Goal: Information Seeking & Learning: Learn about a topic

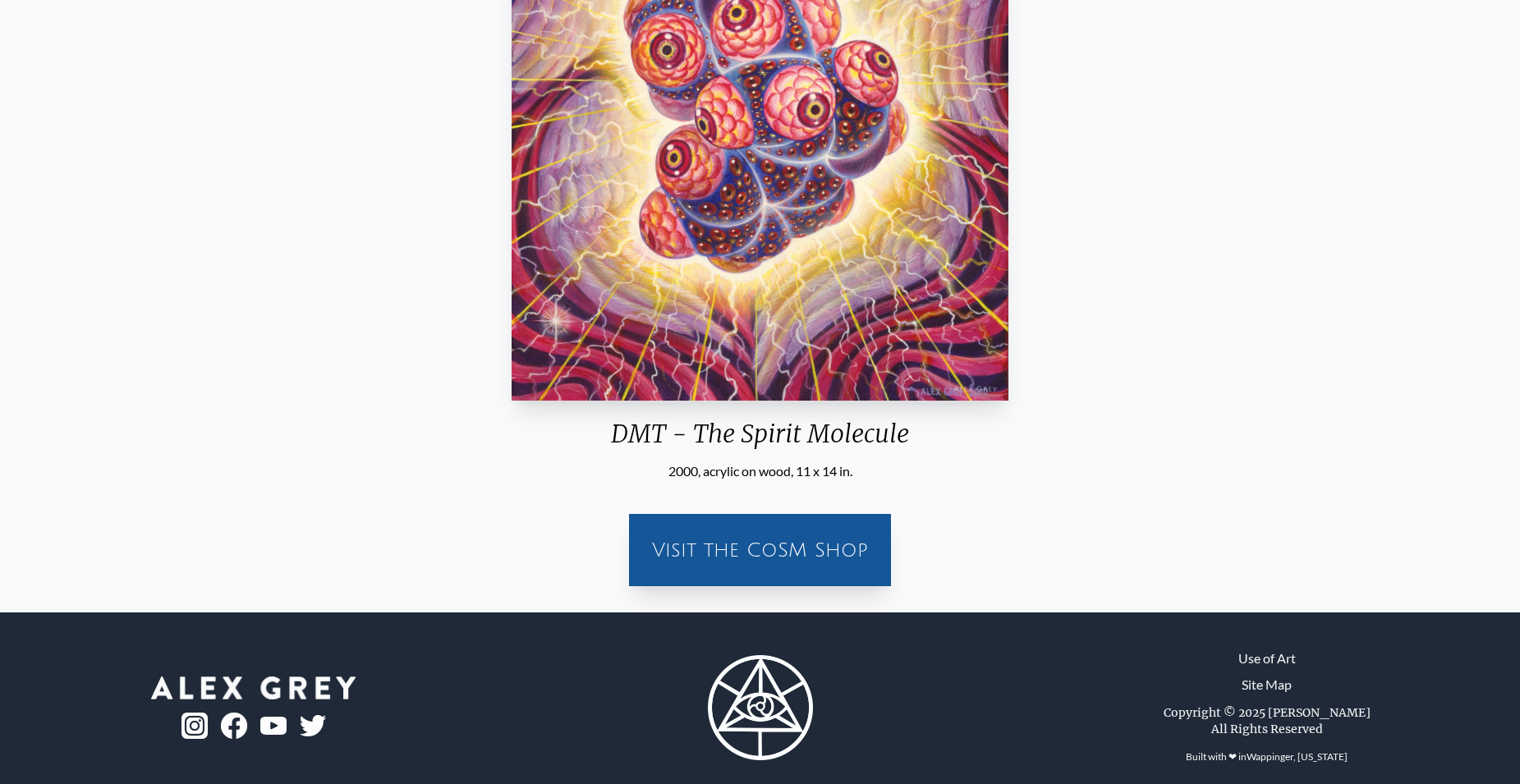
scroll to position [401, 0]
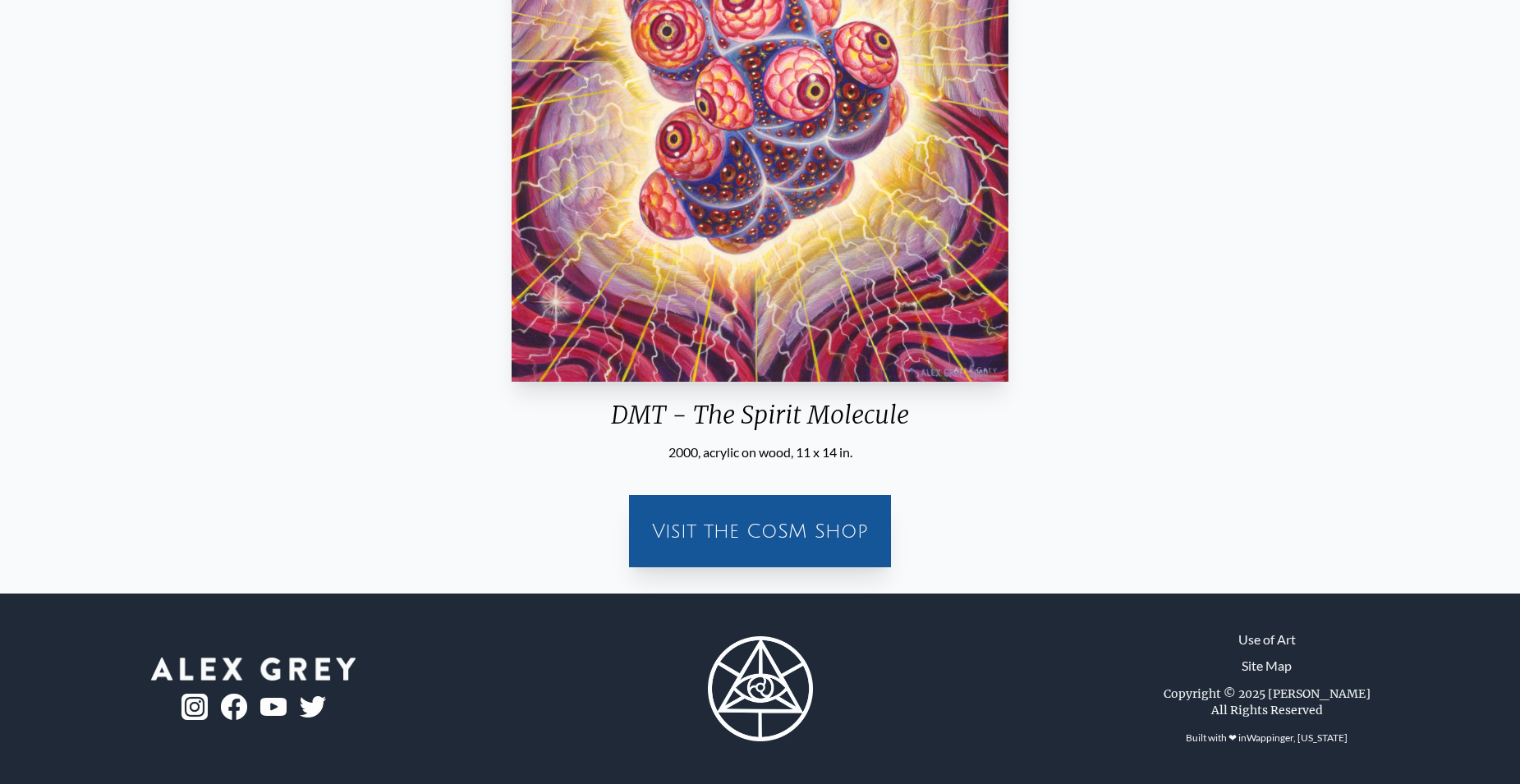
click at [1186, 130] on div "DMT - The Spirit Molecule 2000, acrylic on wood, 11 x 14 in. Visit the CoSM Shop" at bounding box center [760, 165] width 1494 height 833
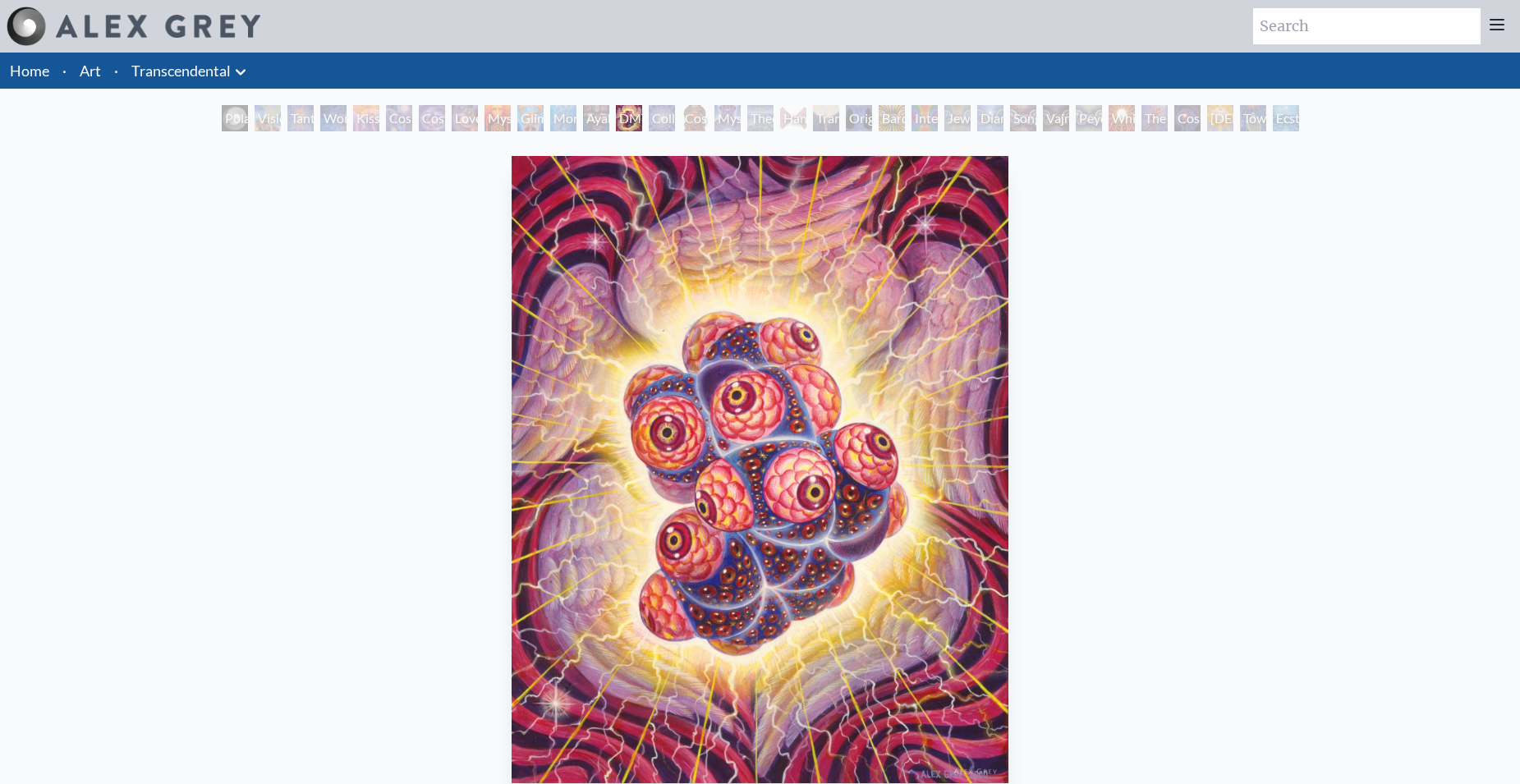
click at [675, 114] on div "Collective Vision" at bounding box center [661, 118] width 26 height 26
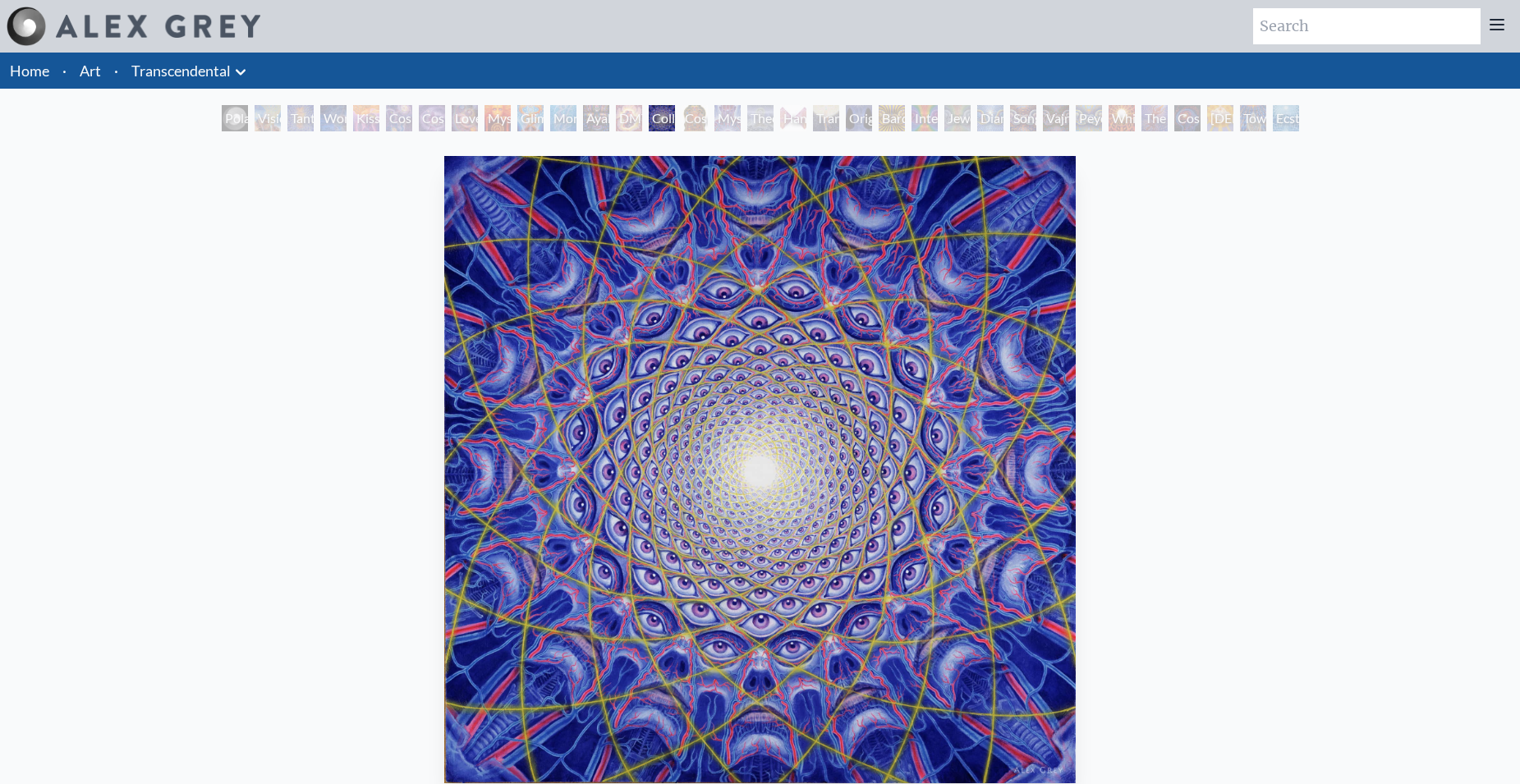
click at [726, 112] on div "Mystic Eye" at bounding box center [727, 118] width 26 height 26
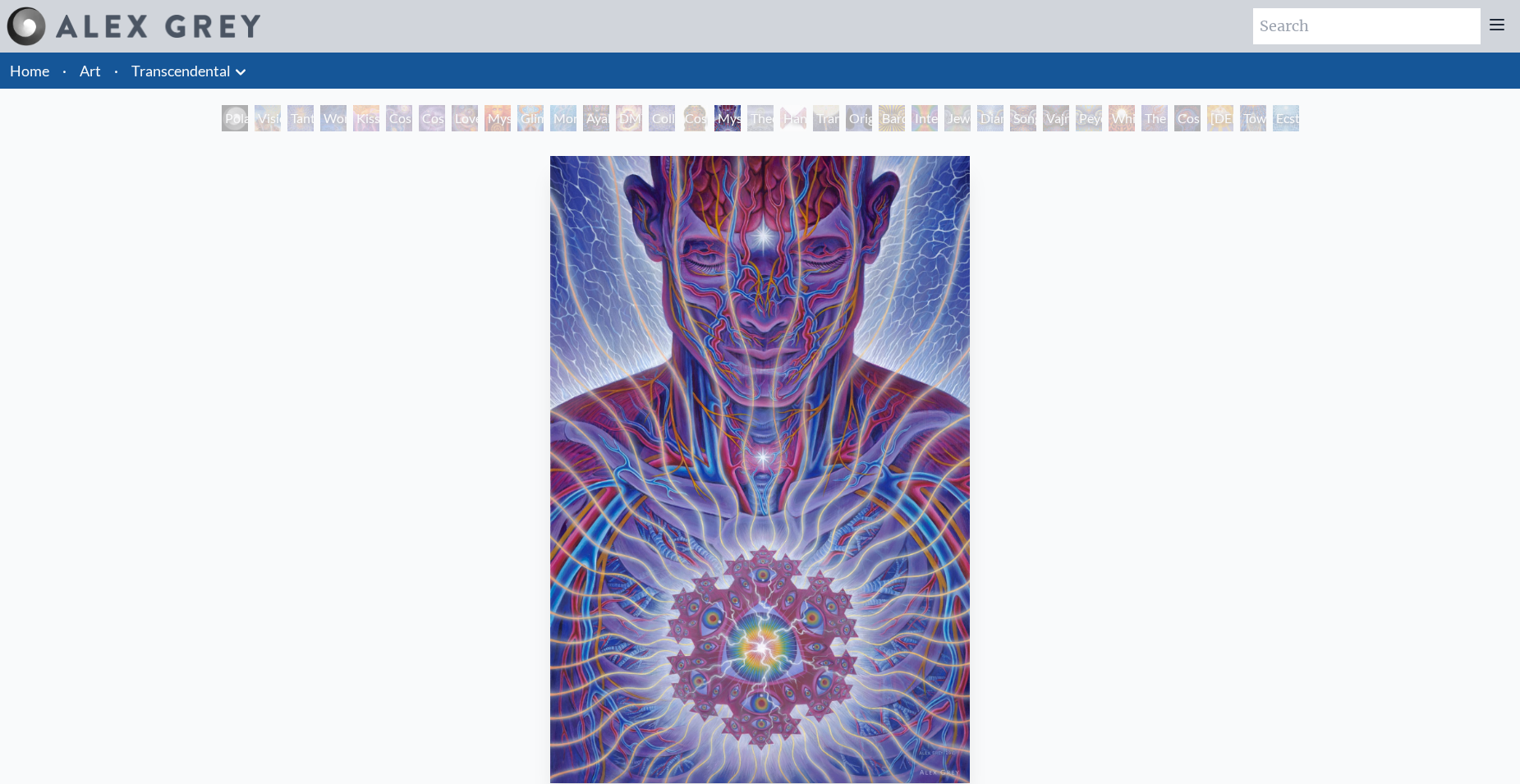
click at [800, 113] on div "Hands that See" at bounding box center [792, 118] width 26 height 26
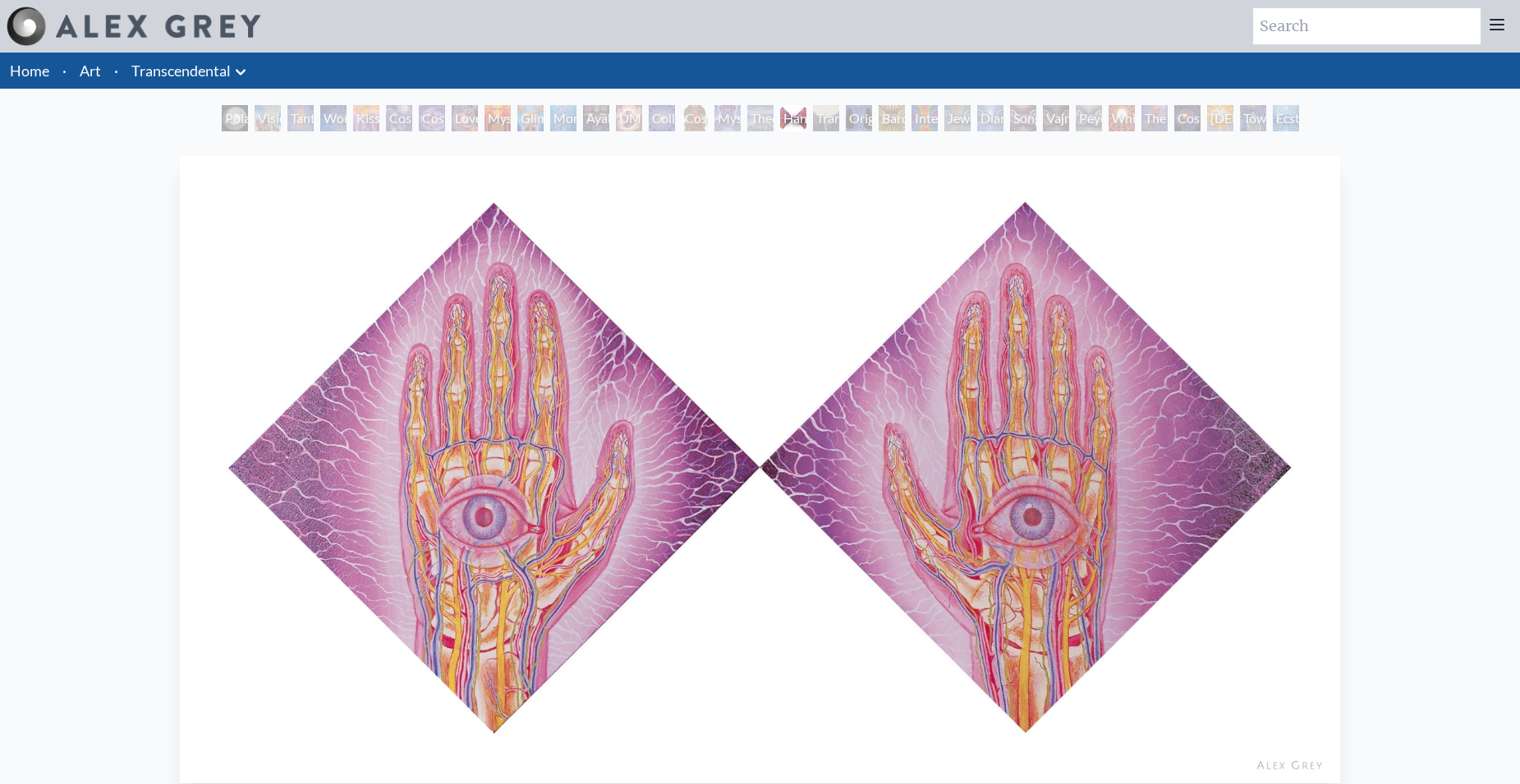
click at [866, 116] on div "Original Face" at bounding box center [858, 118] width 26 height 26
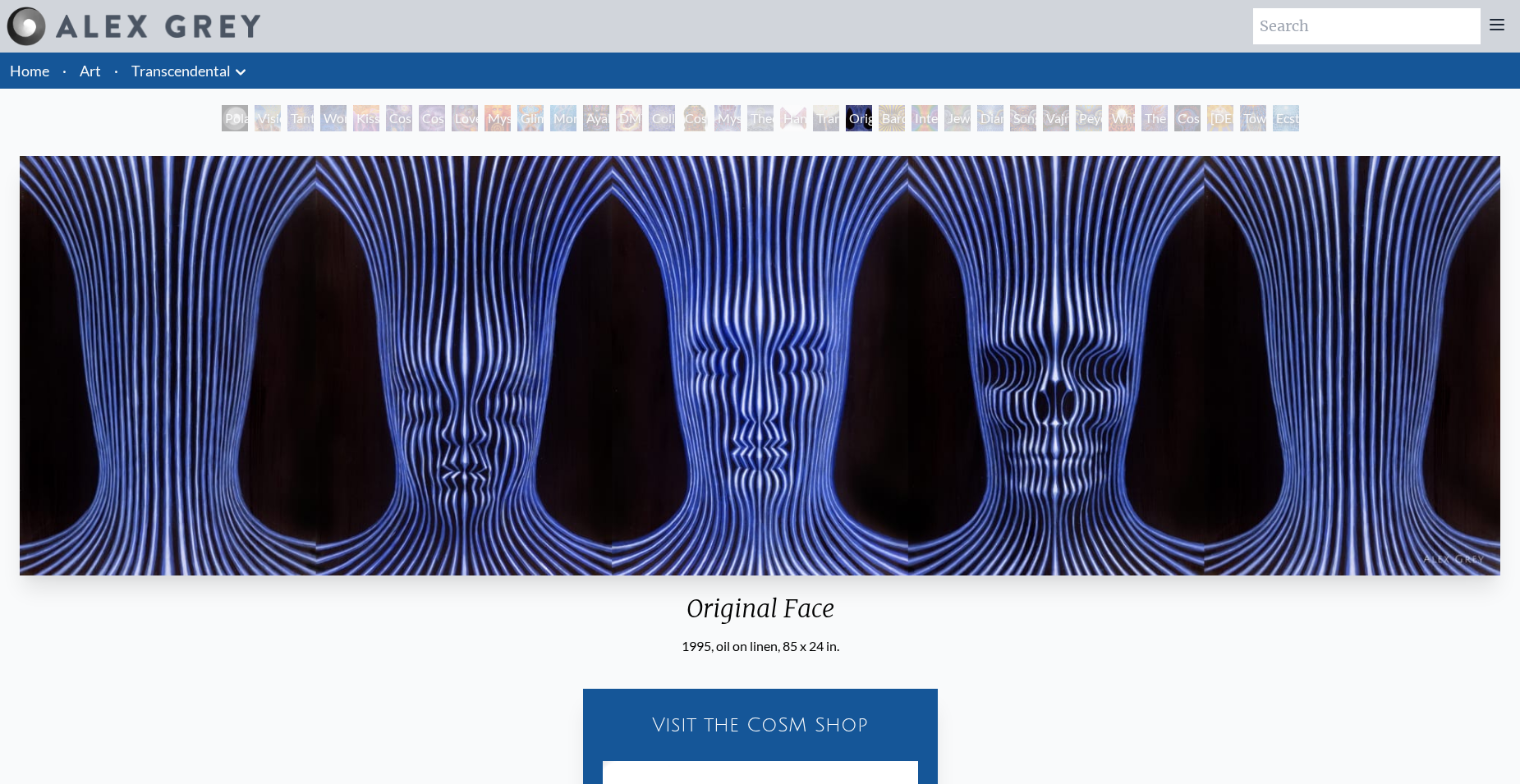
click at [920, 115] on div "Interbeing" at bounding box center [924, 118] width 26 height 26
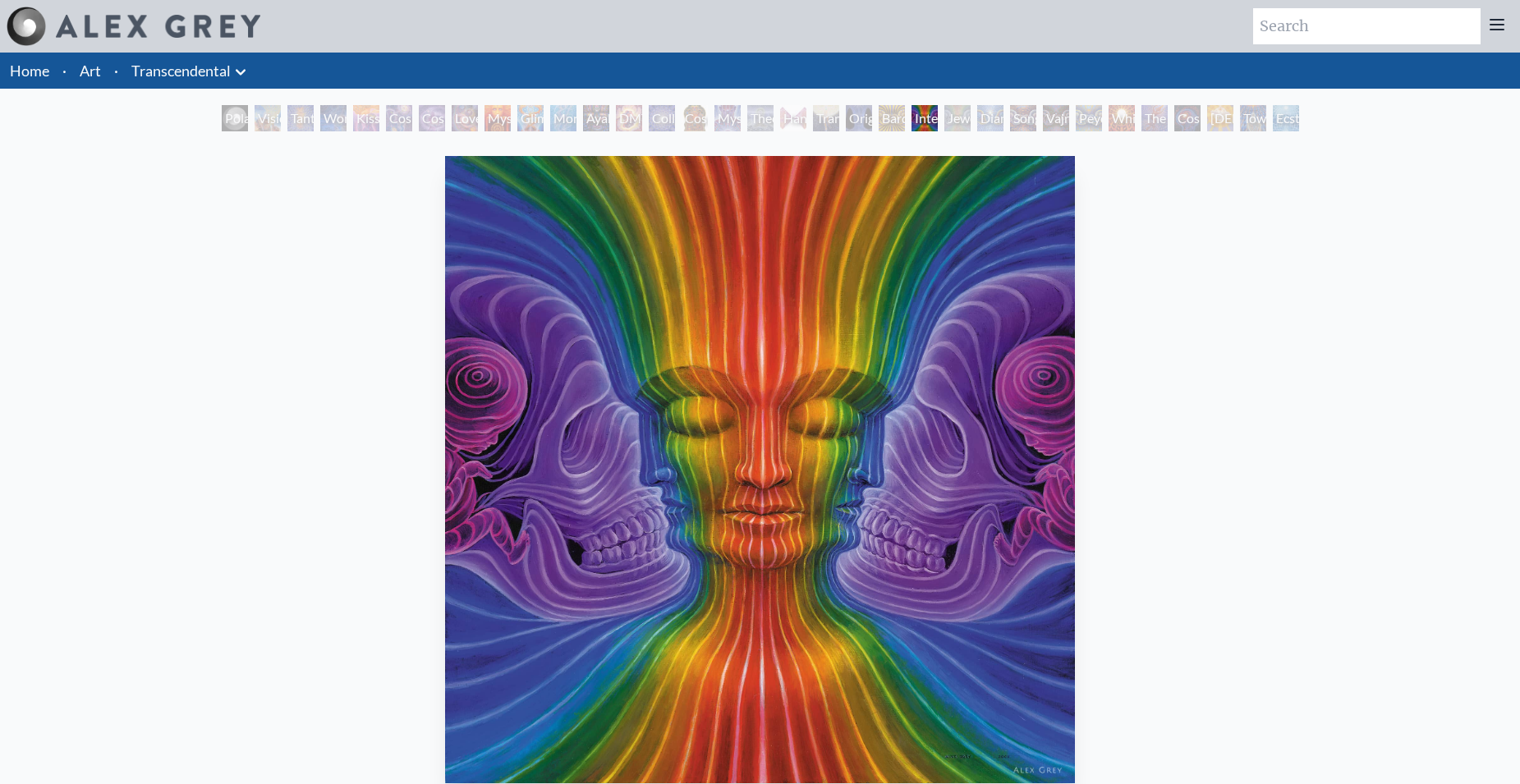
click at [938, 118] on div "Interbeing" at bounding box center [924, 118] width 26 height 26
click at [970, 118] on div "Jewel Being" at bounding box center [957, 118] width 26 height 26
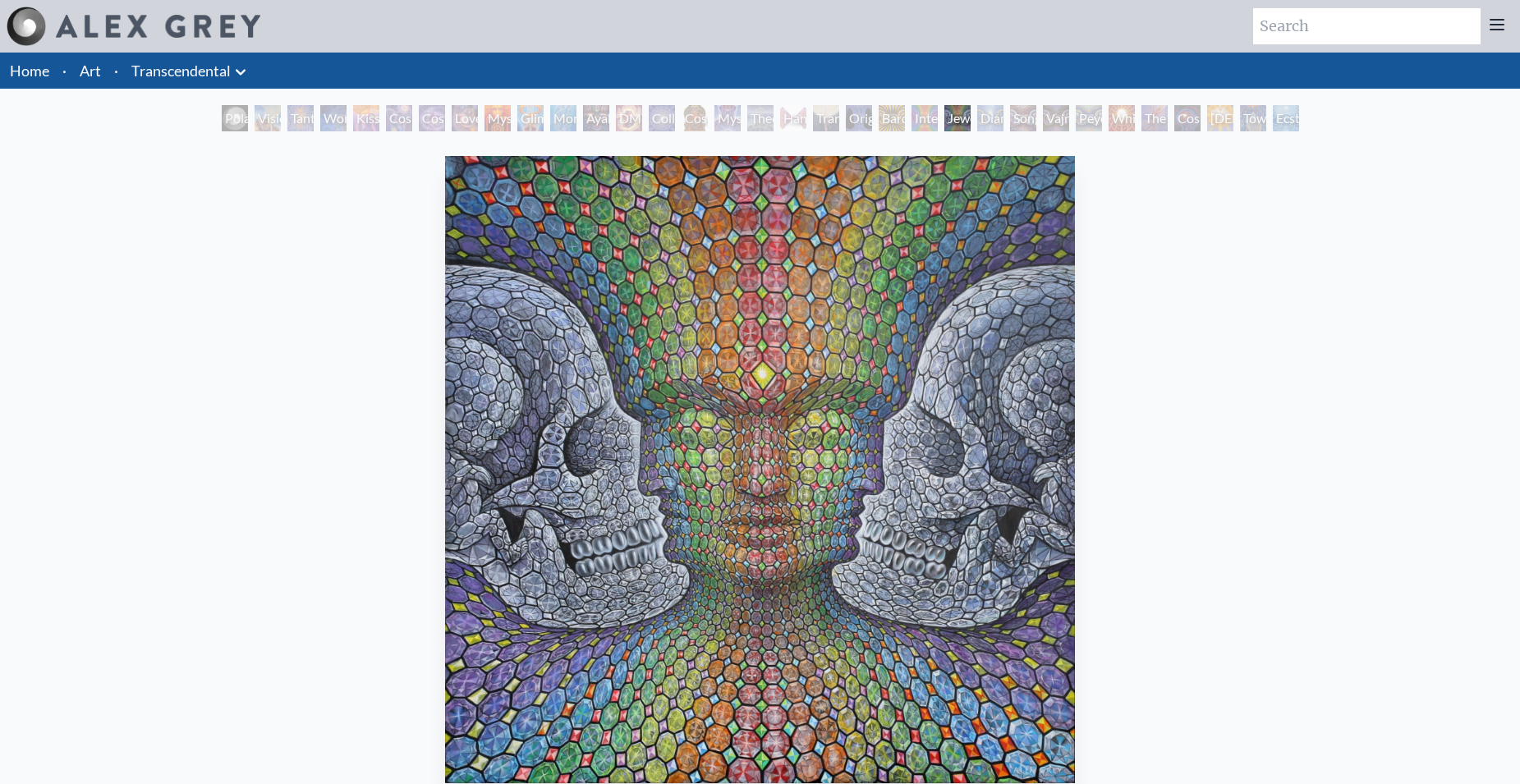
click at [1277, 114] on div "Ecstasy" at bounding box center [1285, 118] width 26 height 26
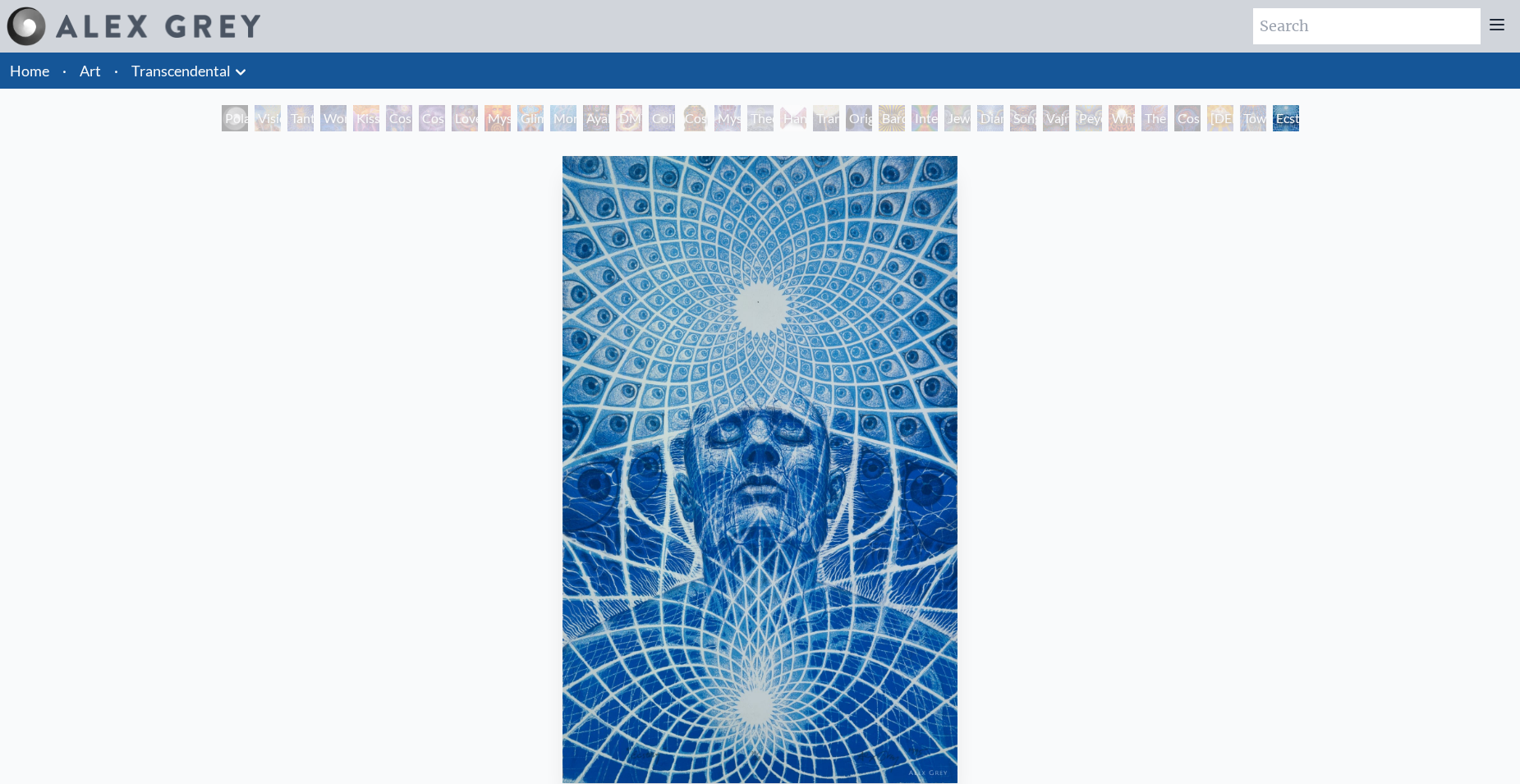
click at [222, 112] on div "Polar Unity Spiral" at bounding box center [235, 118] width 26 height 26
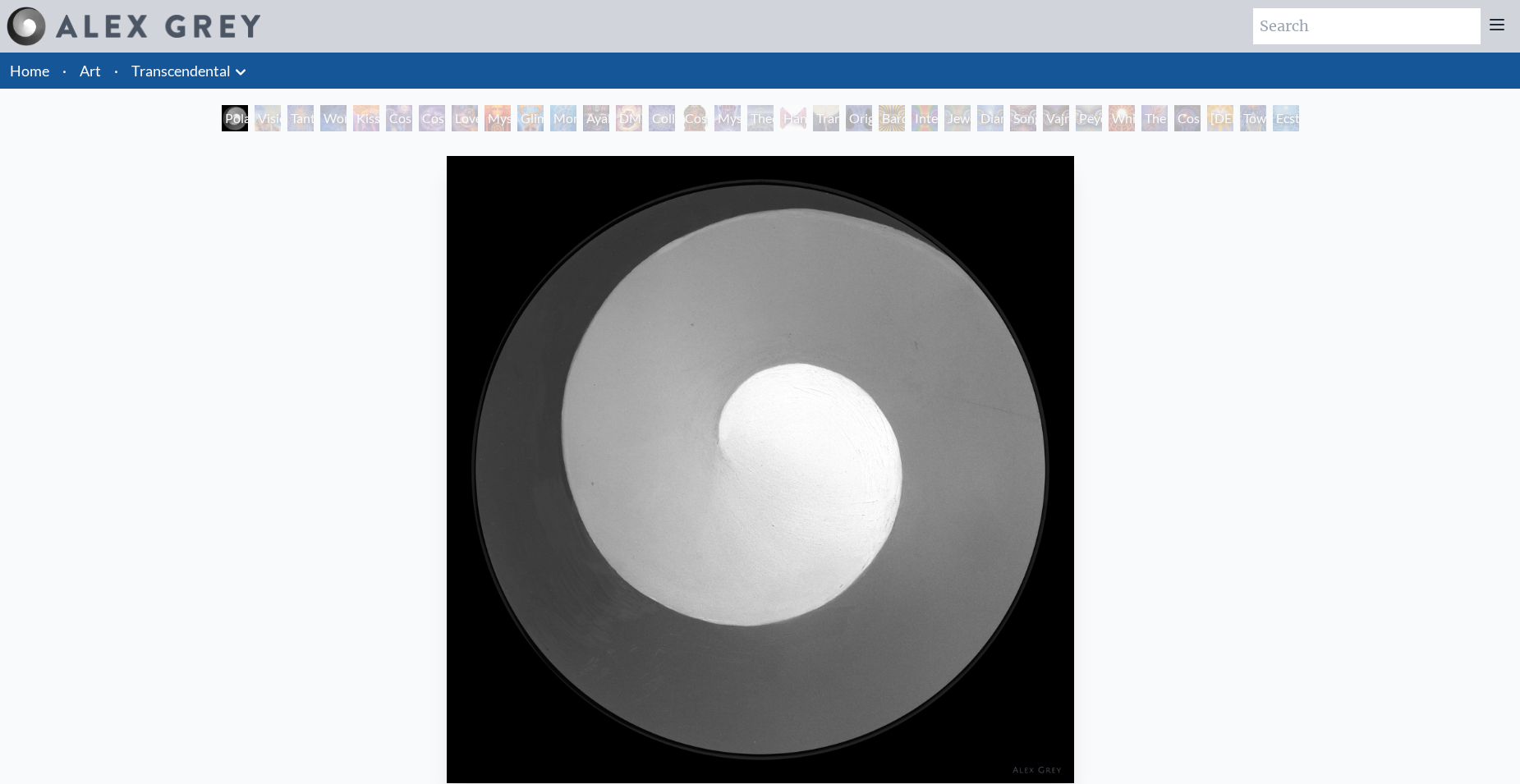
click at [305, 115] on div "Tantra" at bounding box center [300, 118] width 26 height 26
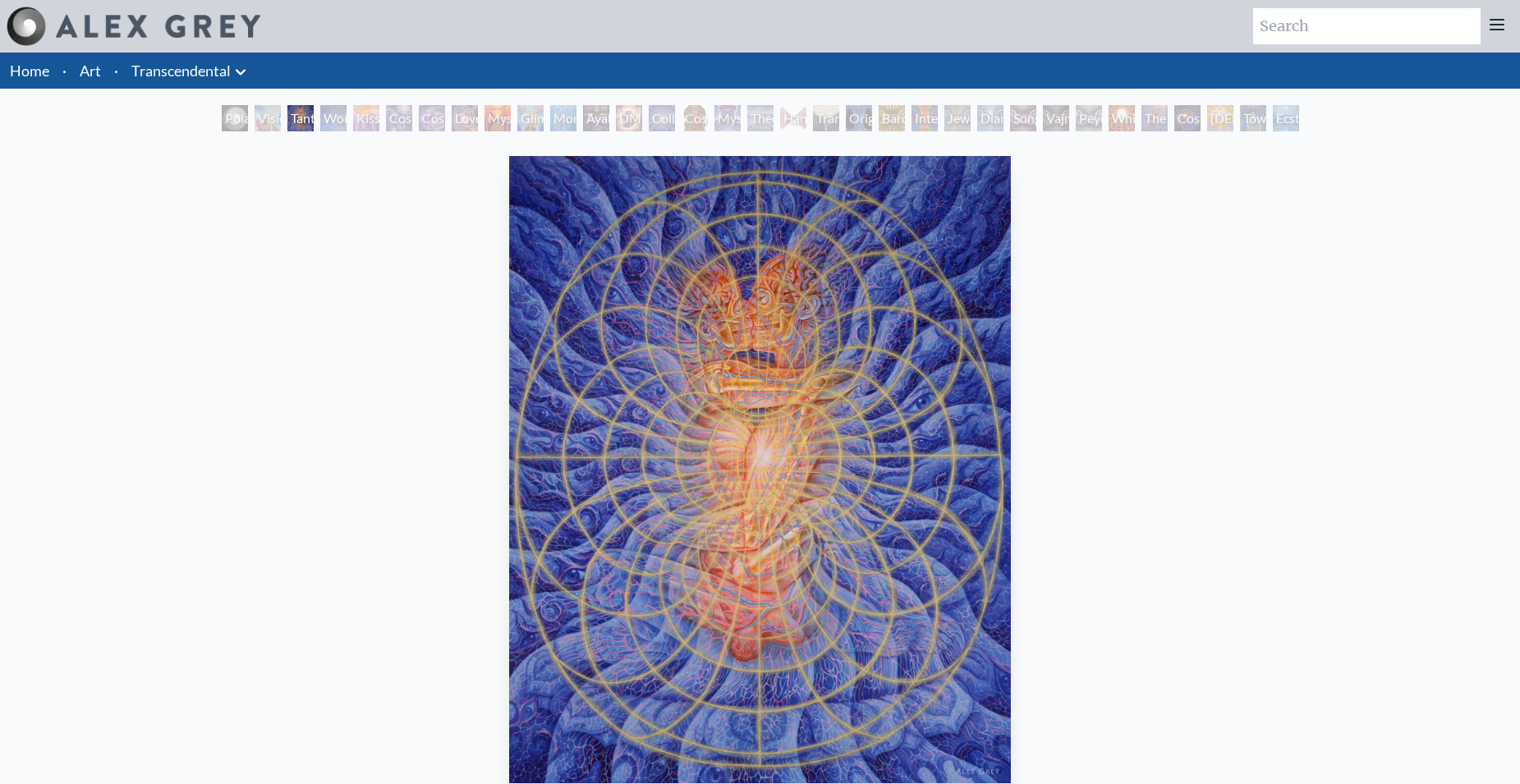
click at [255, 113] on div "Visionary Origin of Language" at bounding box center [267, 118] width 26 height 26
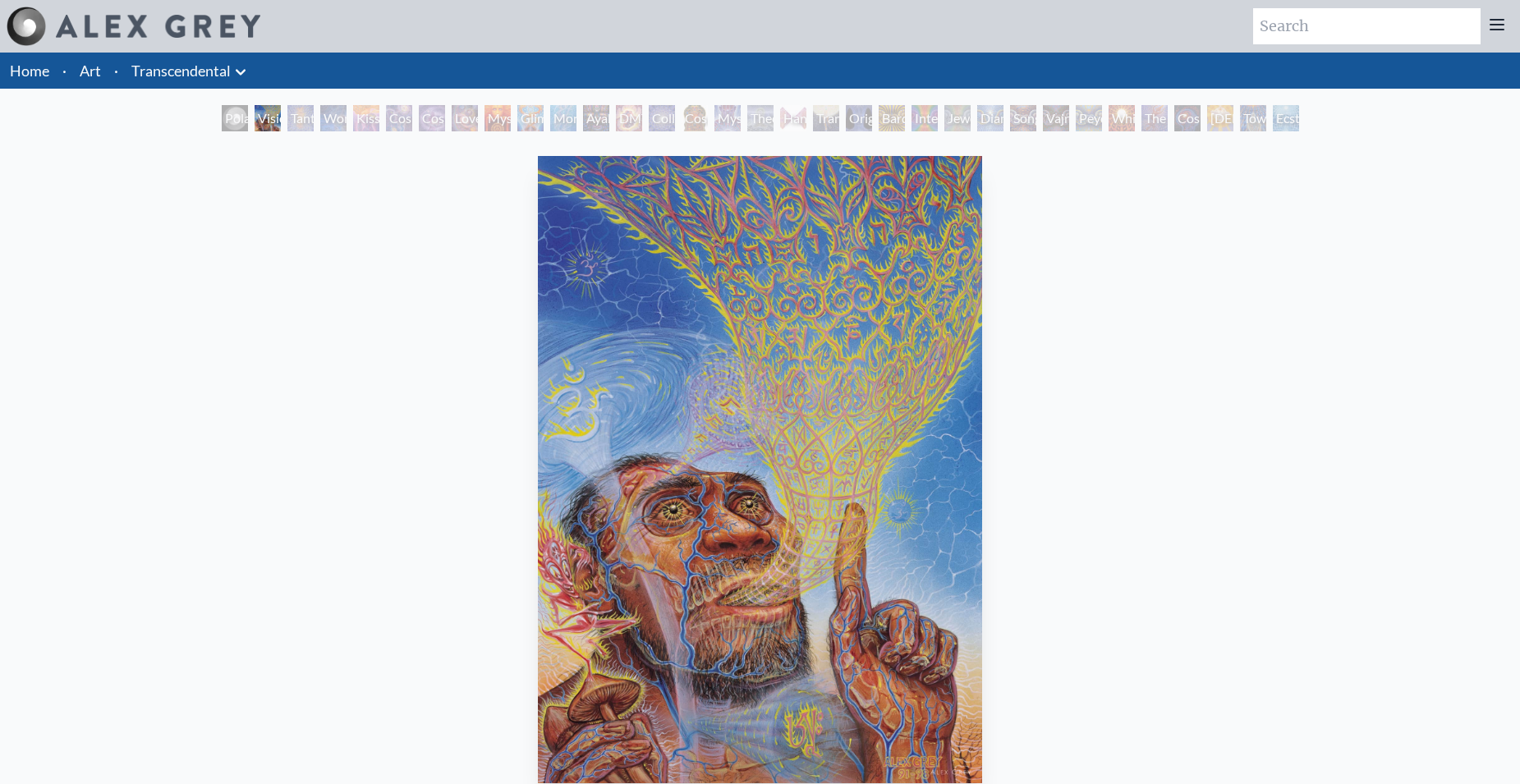
click at [380, 120] on div "Kiss of the [MEDICAL_DATA]" at bounding box center [366, 118] width 26 height 26
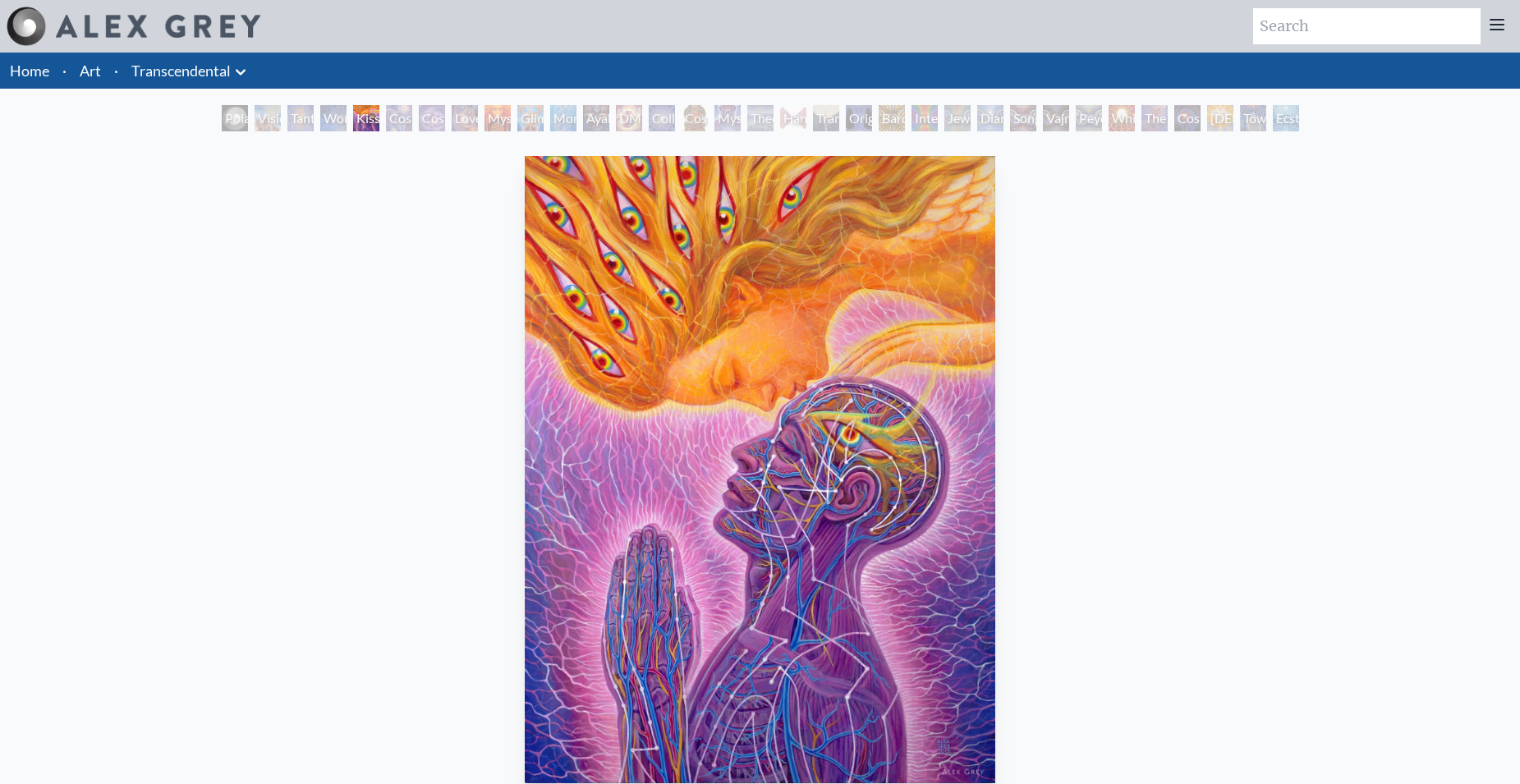
click at [386, 113] on div "Cosmic Creativity" at bounding box center [398, 118] width 26 height 26
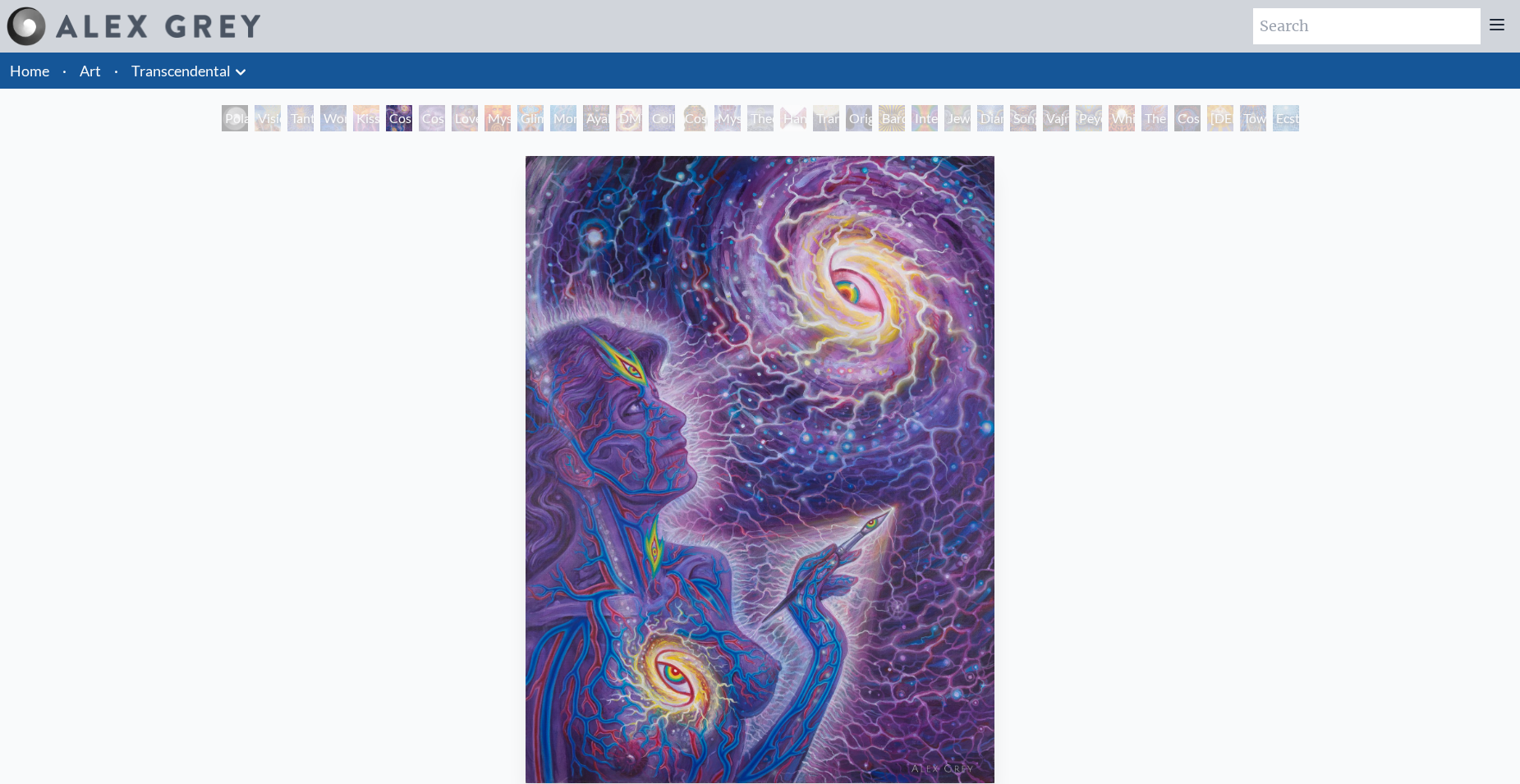
click at [431, 125] on div "Cosmic Artist" at bounding box center [432, 118] width 26 height 26
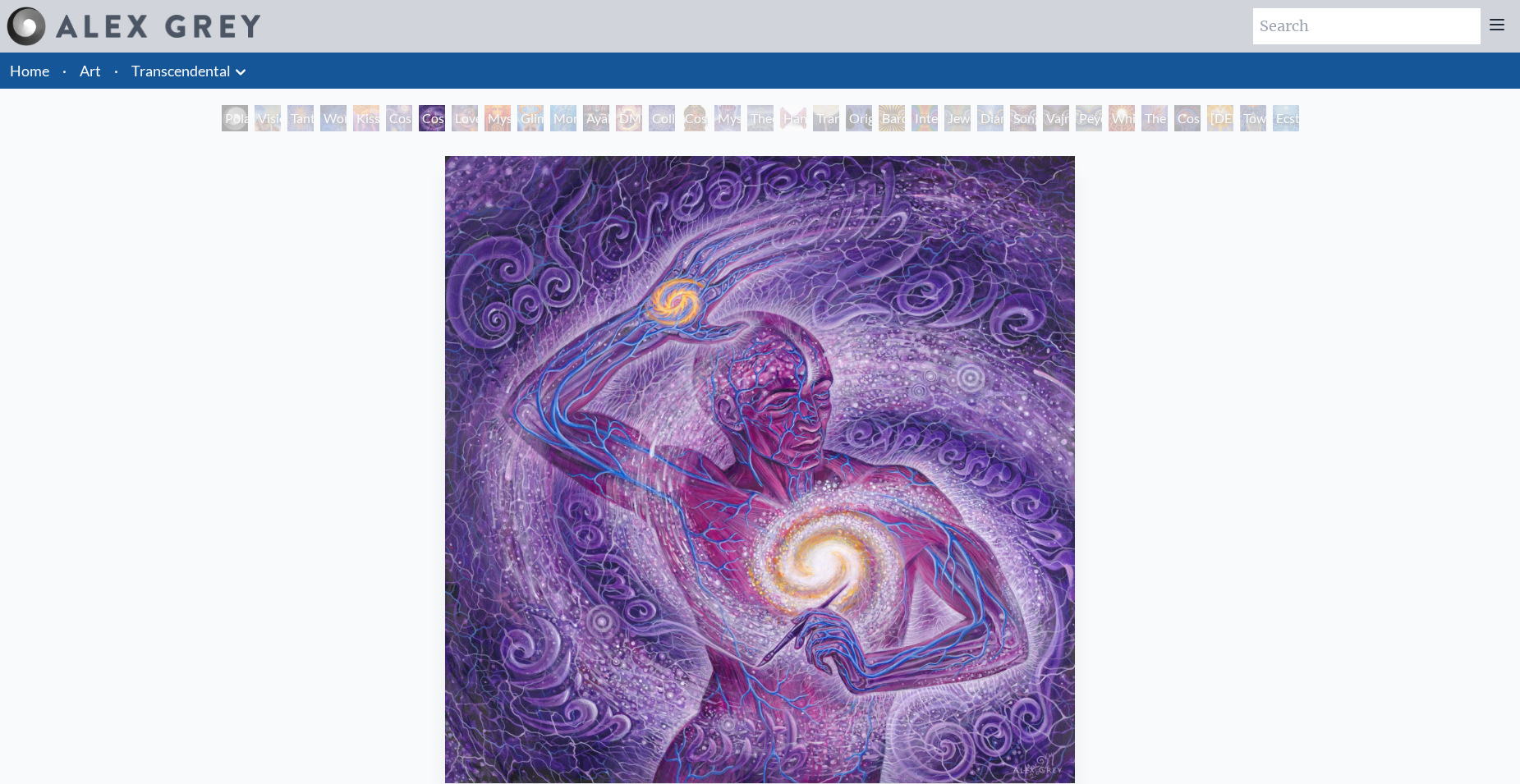
click at [454, 118] on div "Love is a Cosmic Force" at bounding box center [464, 118] width 26 height 26
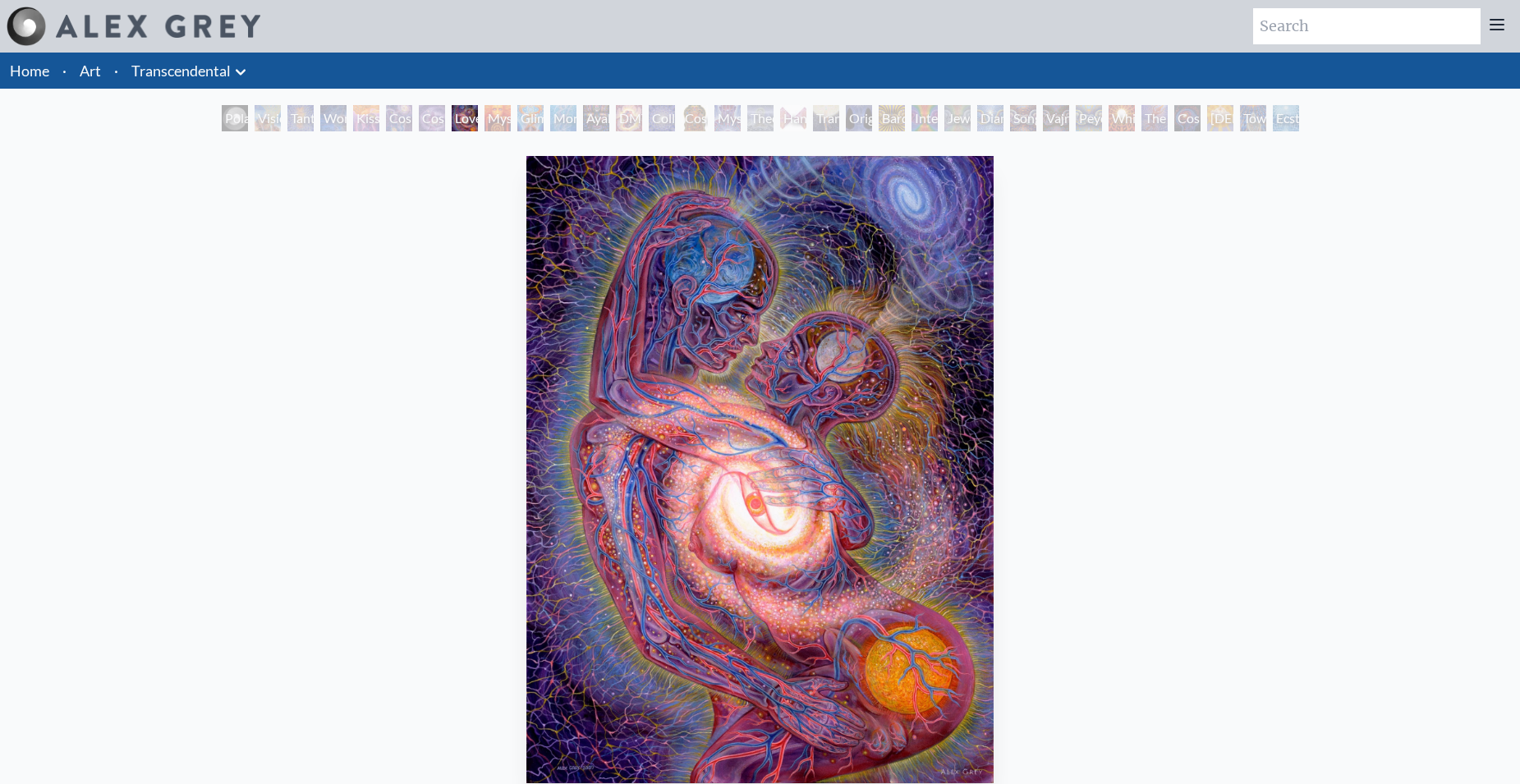
click at [502, 118] on div "Mysteriosa 2" at bounding box center [497, 118] width 26 height 26
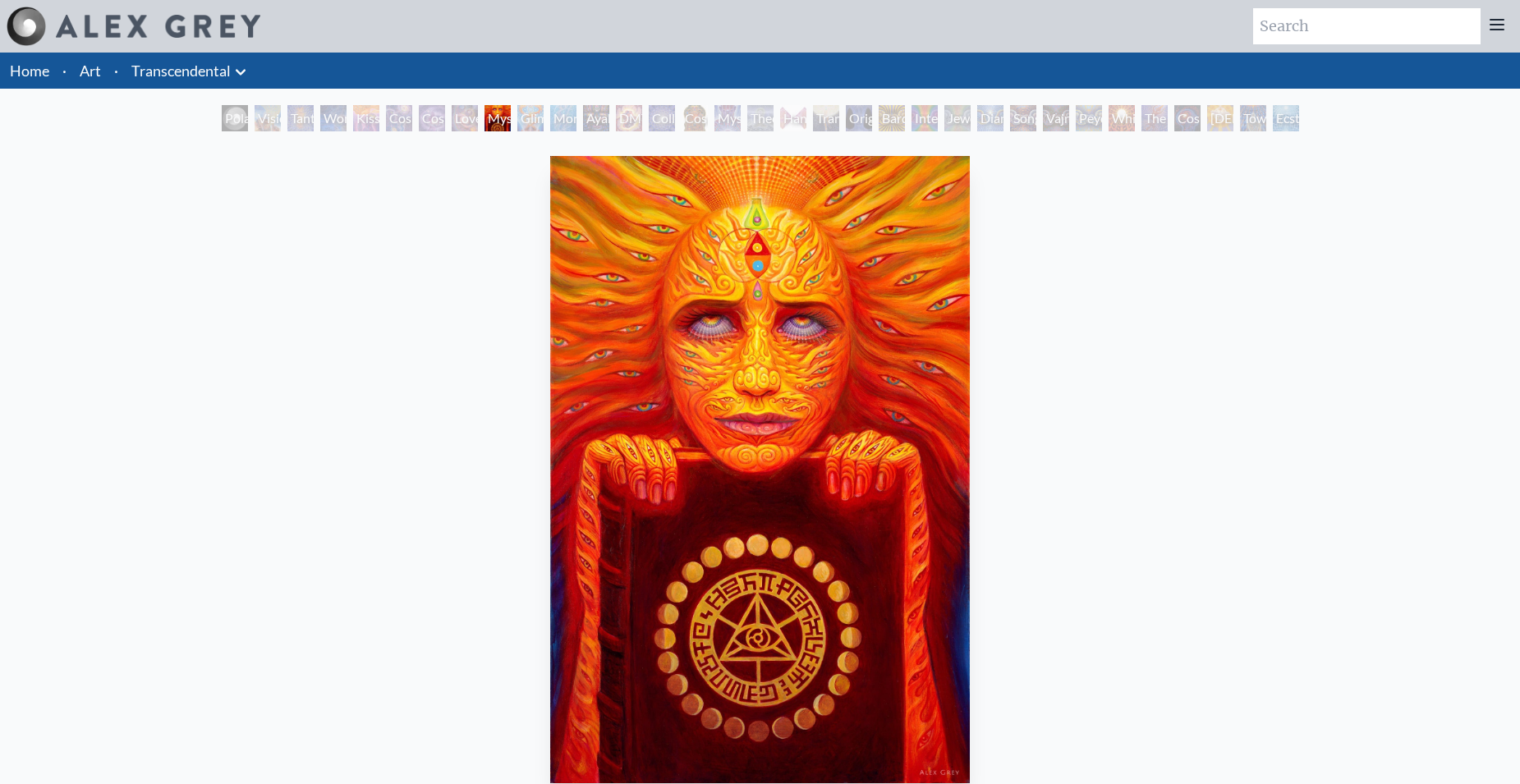
click at [529, 121] on div "Glimpsing the Empyrean" at bounding box center [530, 118] width 26 height 26
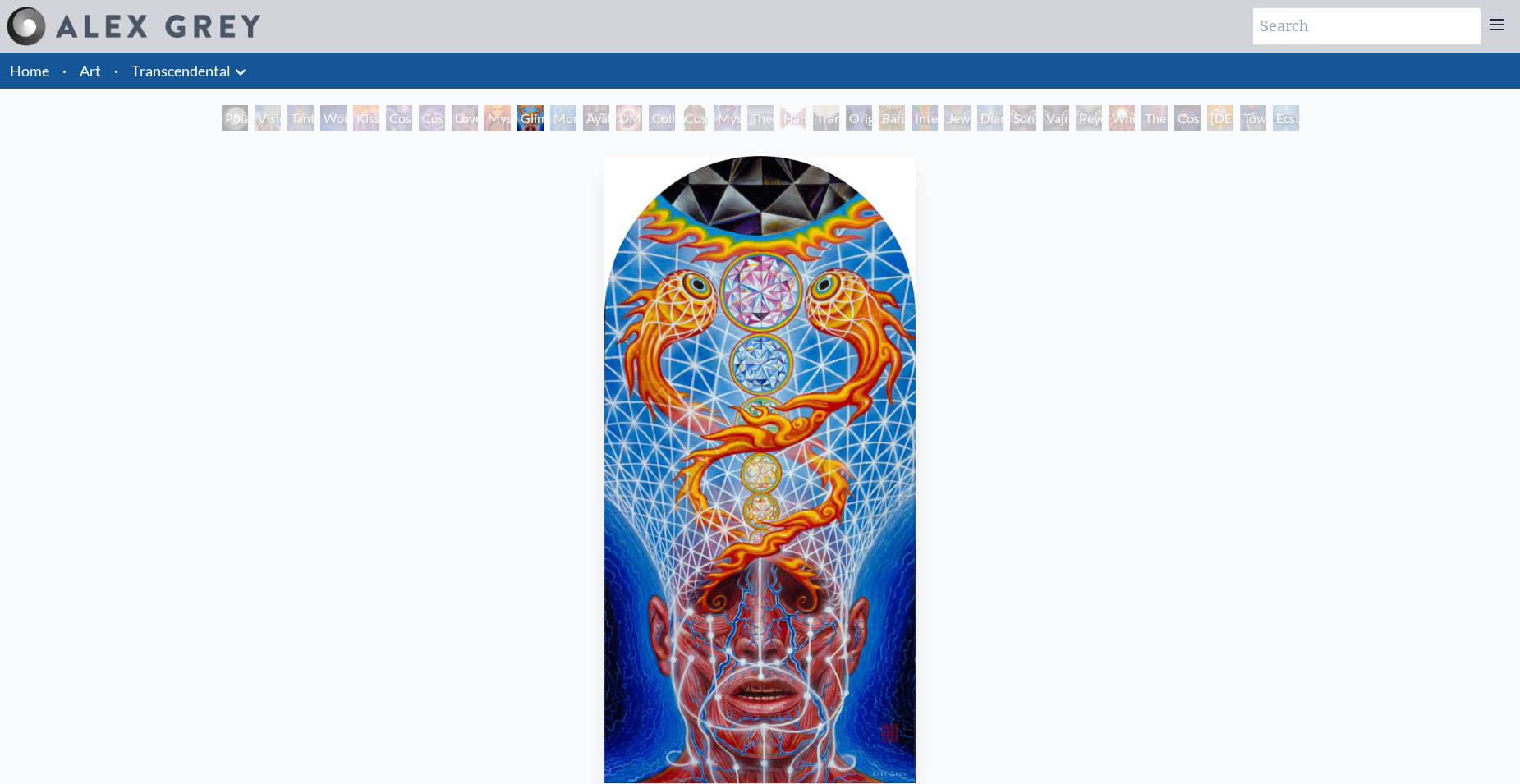
click at [562, 125] on div "Monochord" at bounding box center [563, 118] width 26 height 26
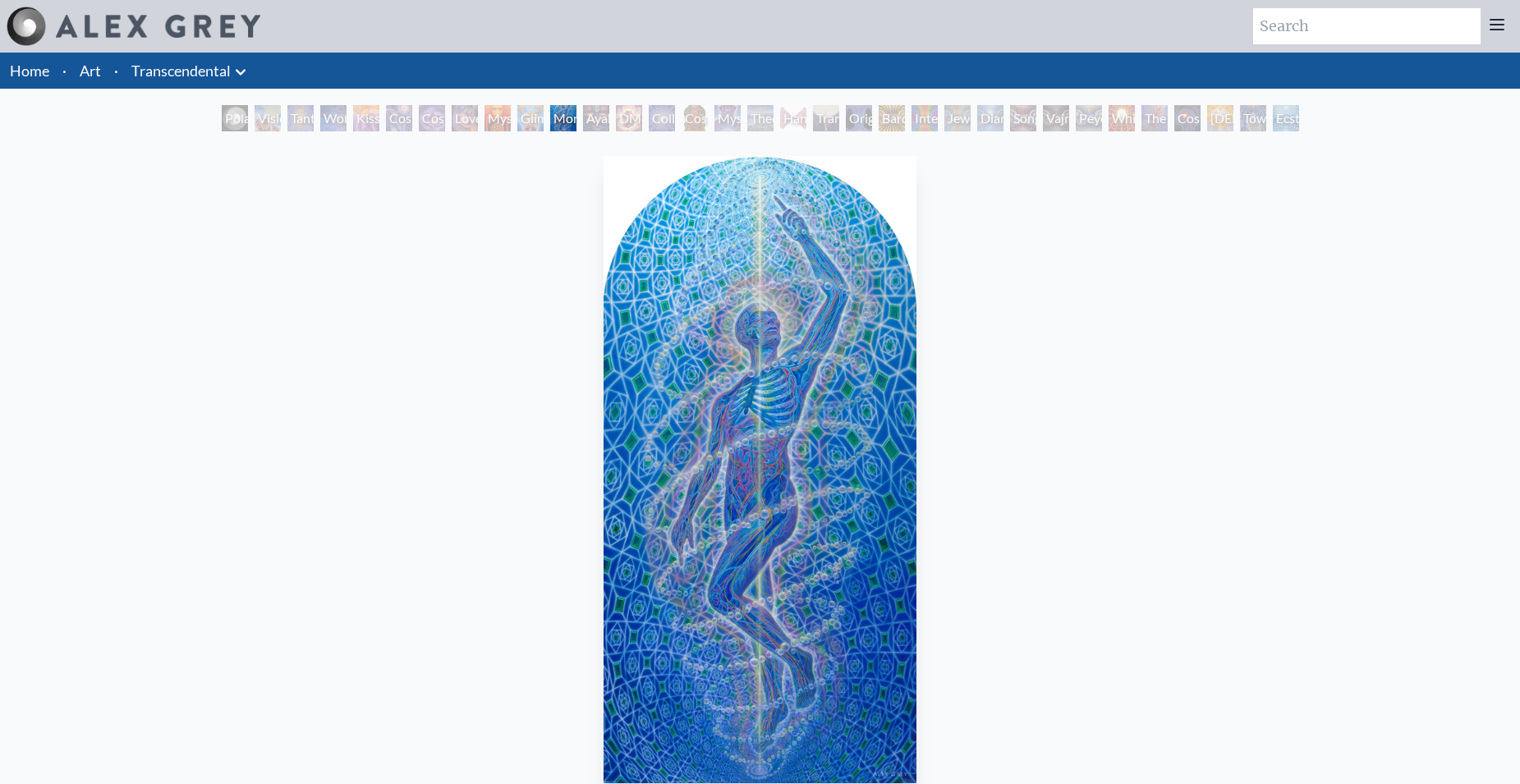
click at [603, 124] on div "Ayahuasca Visitation" at bounding box center [595, 118] width 26 height 26
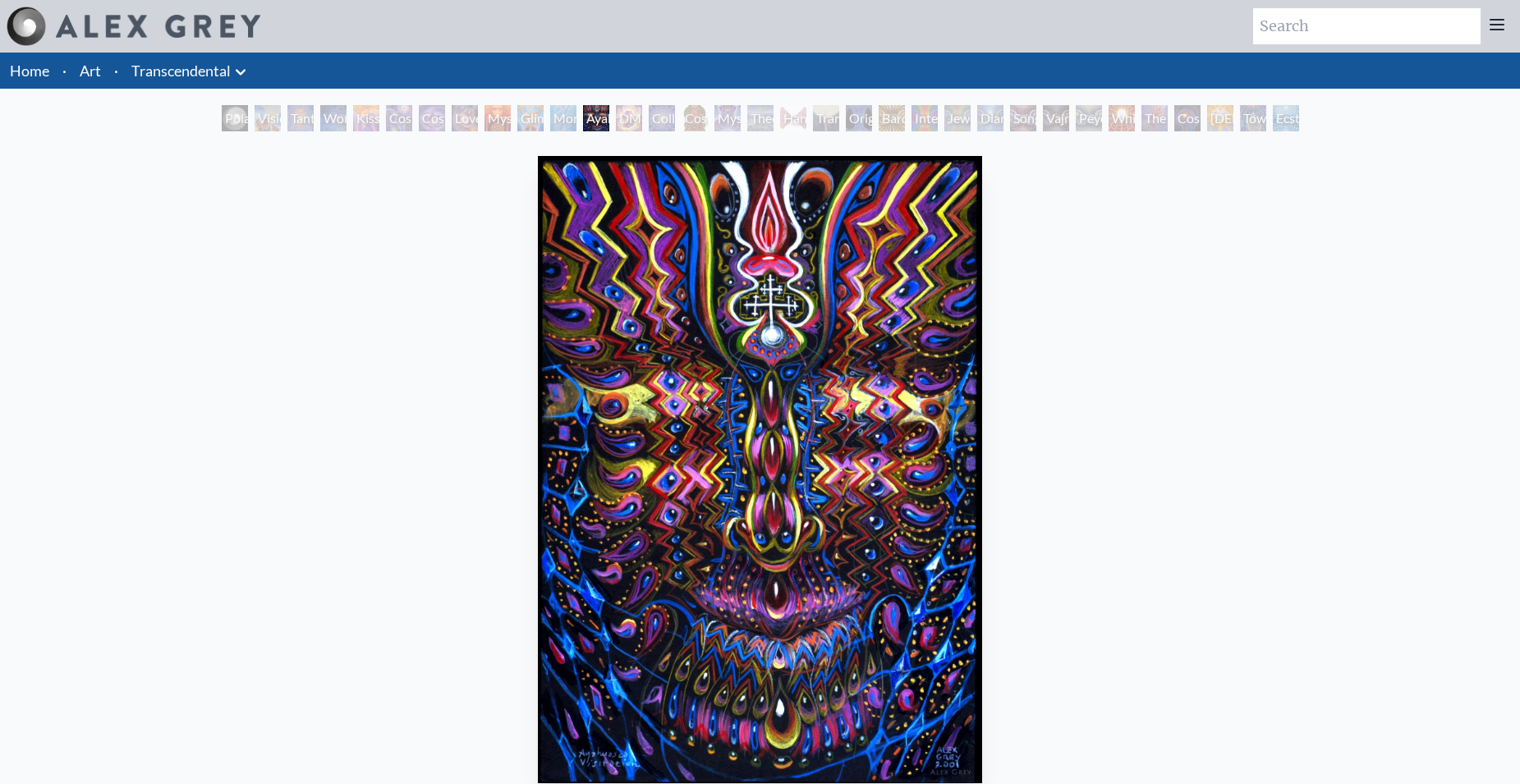
click at [638, 116] on div "DMT - The Spirit Molecule" at bounding box center [629, 118] width 26 height 26
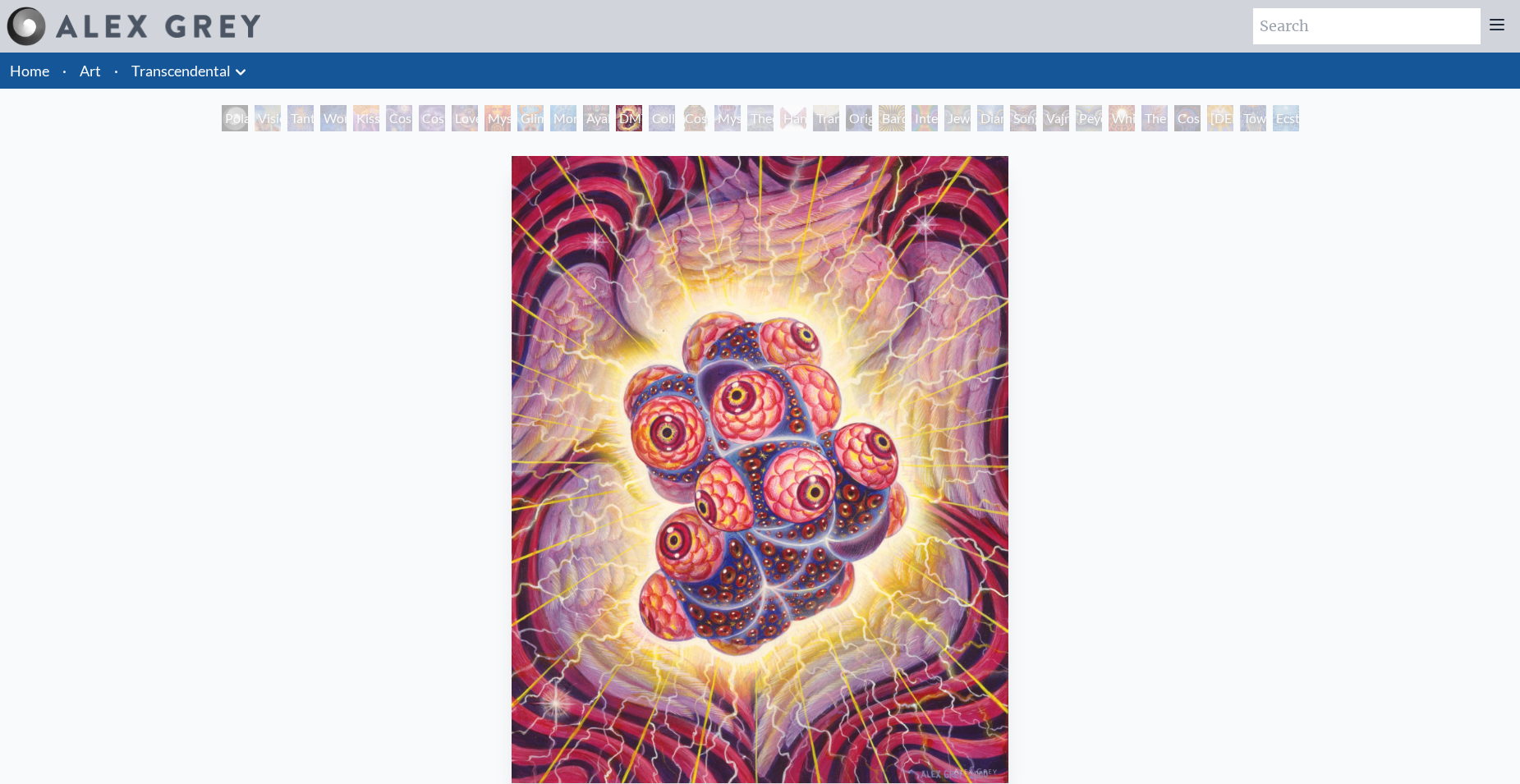
click at [661, 120] on div "Collective Vision" at bounding box center [661, 118] width 26 height 26
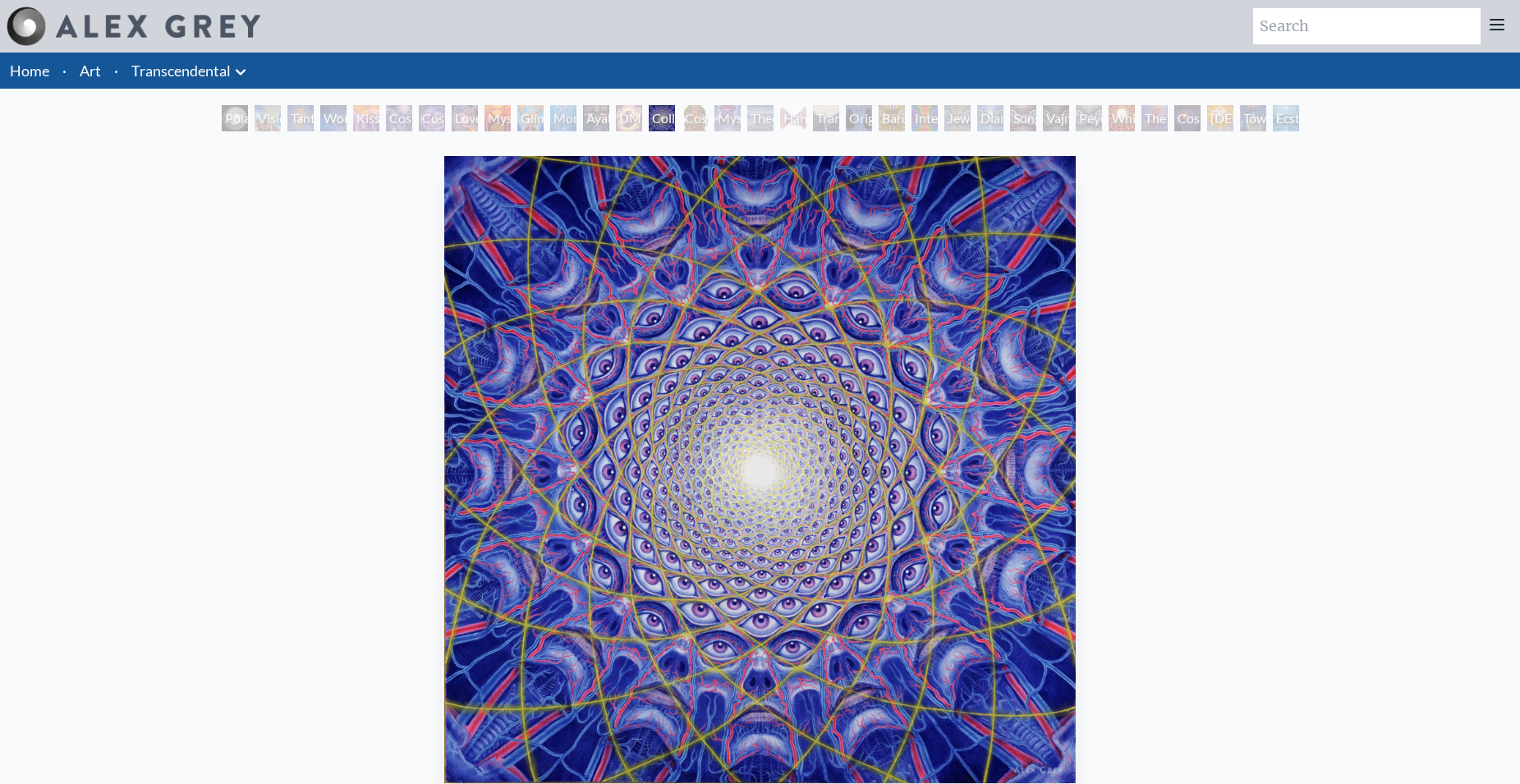
click at [687, 116] on div "Cosmic [DEMOGRAPHIC_DATA]" at bounding box center [694, 118] width 26 height 26
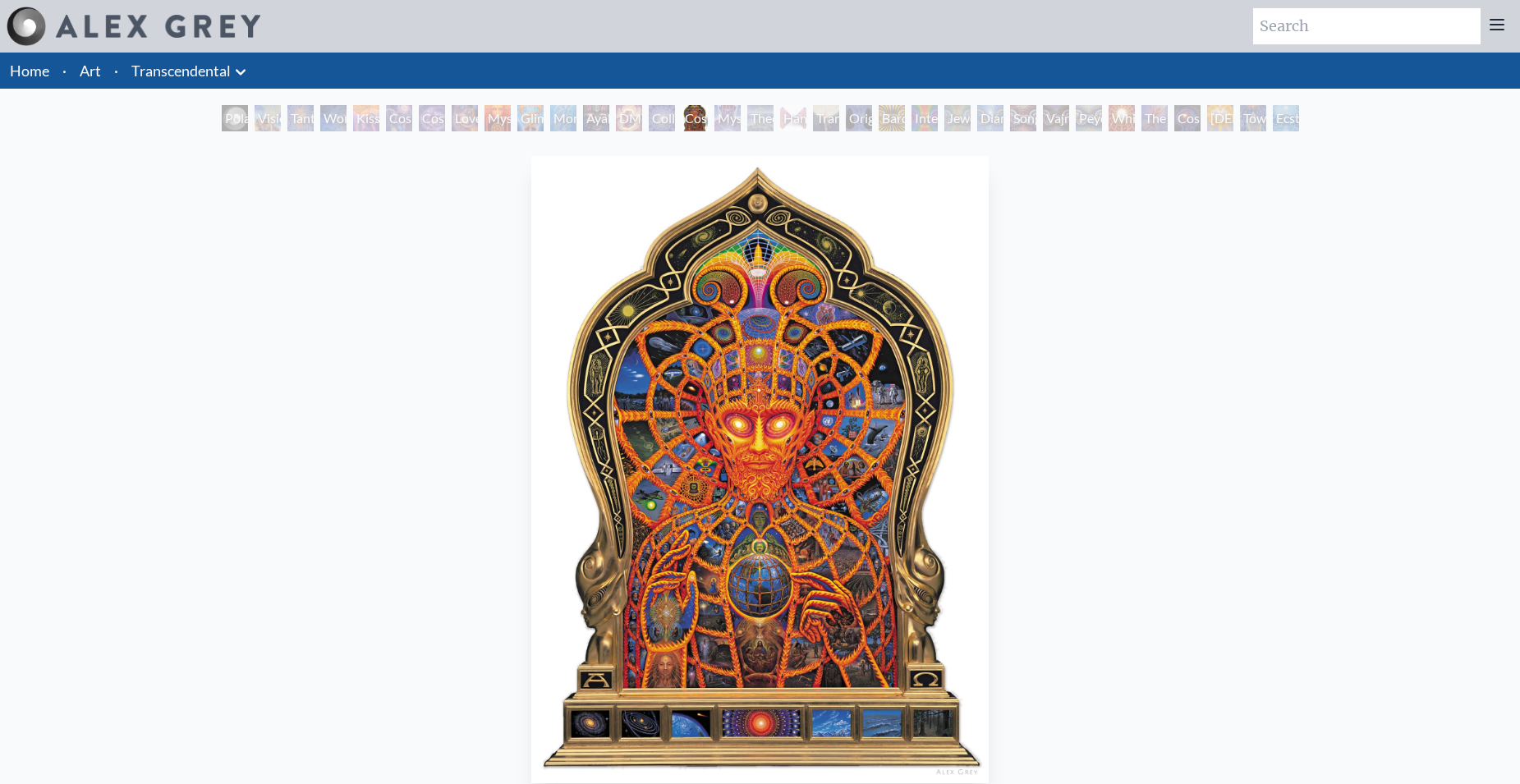
click at [737, 127] on div "Mystic Eye" at bounding box center [727, 118] width 26 height 26
